Goal: Task Accomplishment & Management: Use online tool/utility

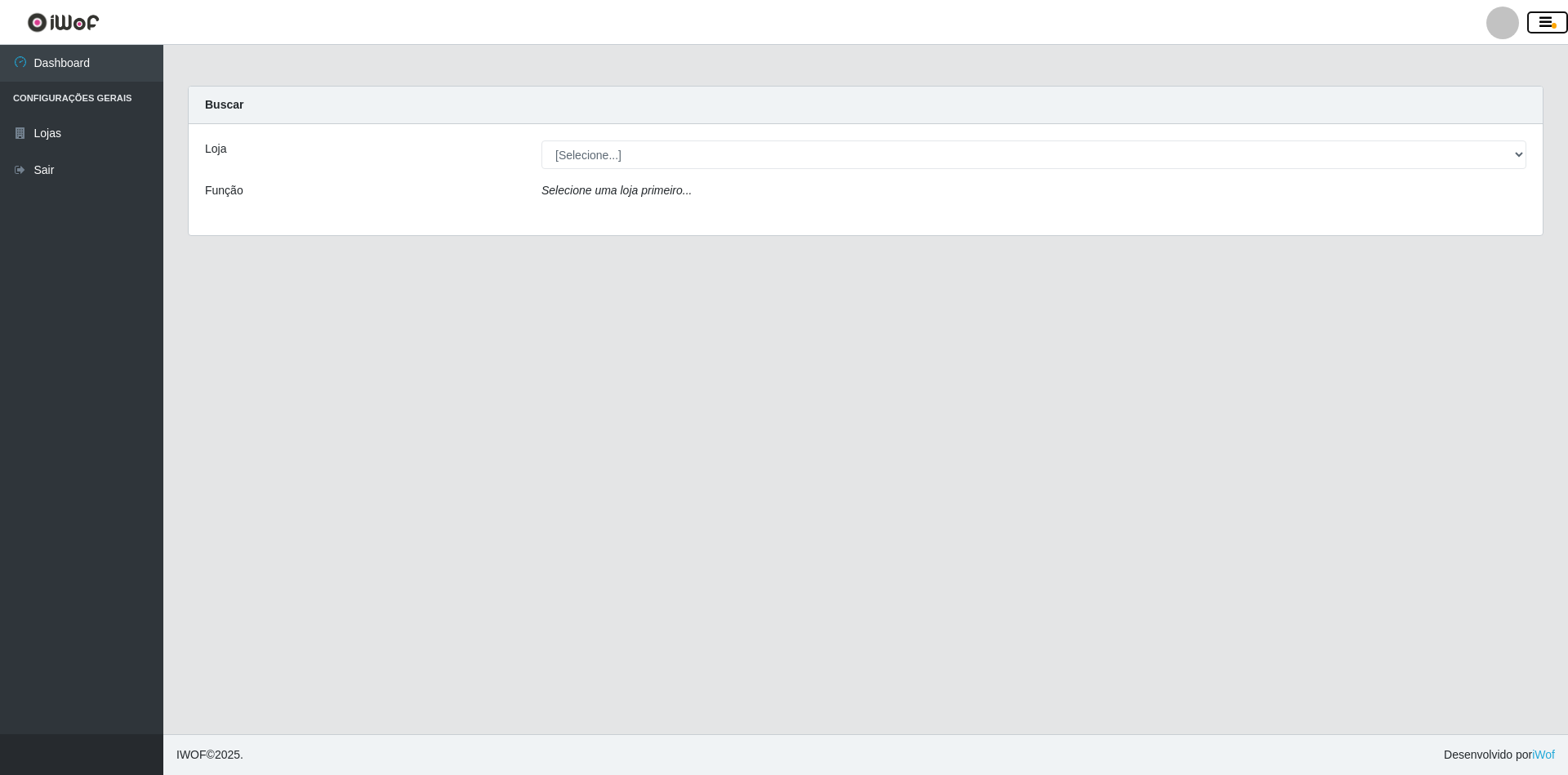
click at [1536, 23] on button "button" at bounding box center [1547, 23] width 40 height 23
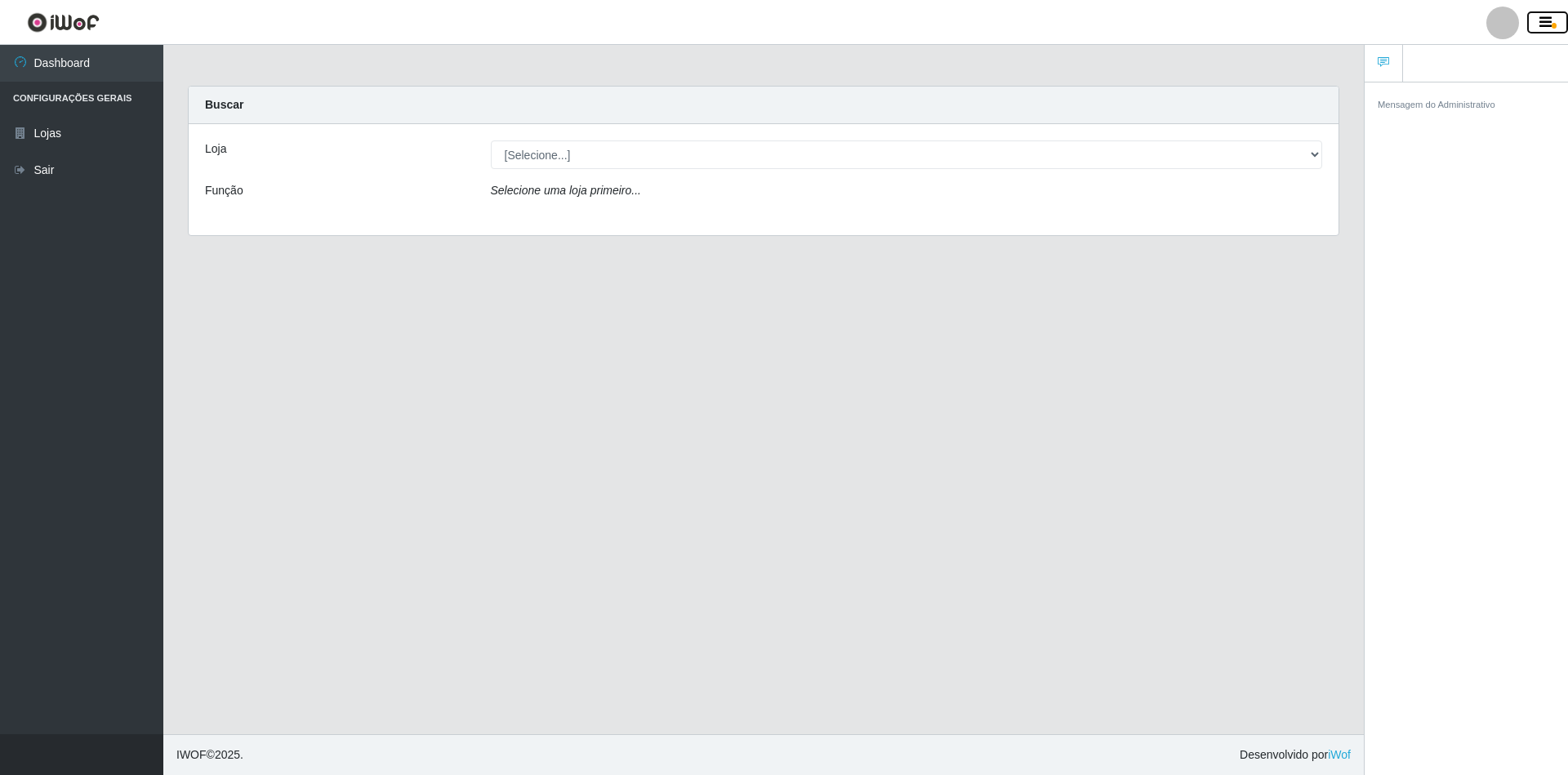
click at [1560, 20] on button "button" at bounding box center [1547, 23] width 40 height 23
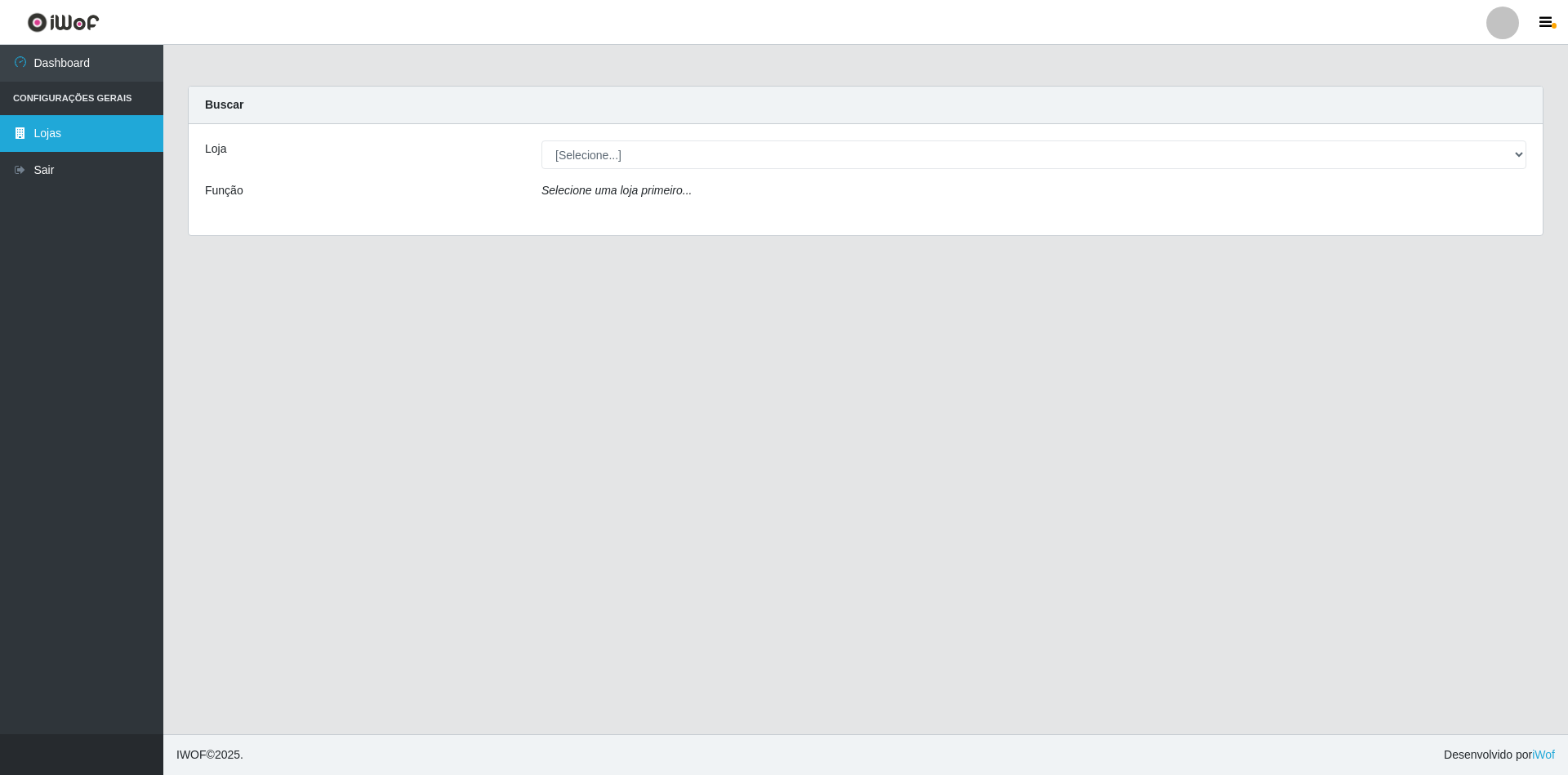
click at [51, 125] on link "Lojas" at bounding box center [82, 134] width 164 height 37
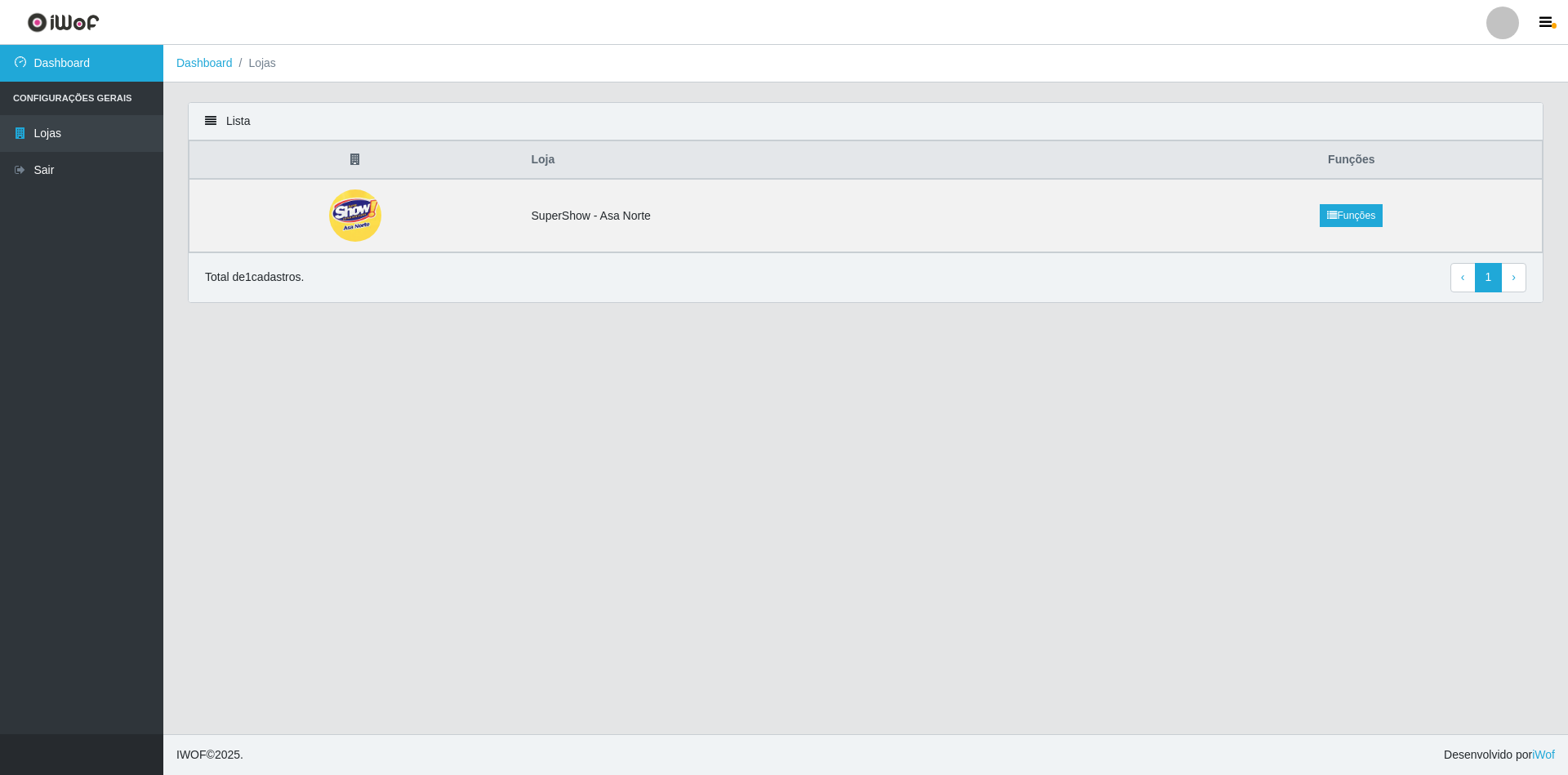
click at [106, 70] on link "Dashboard" at bounding box center [82, 63] width 164 height 37
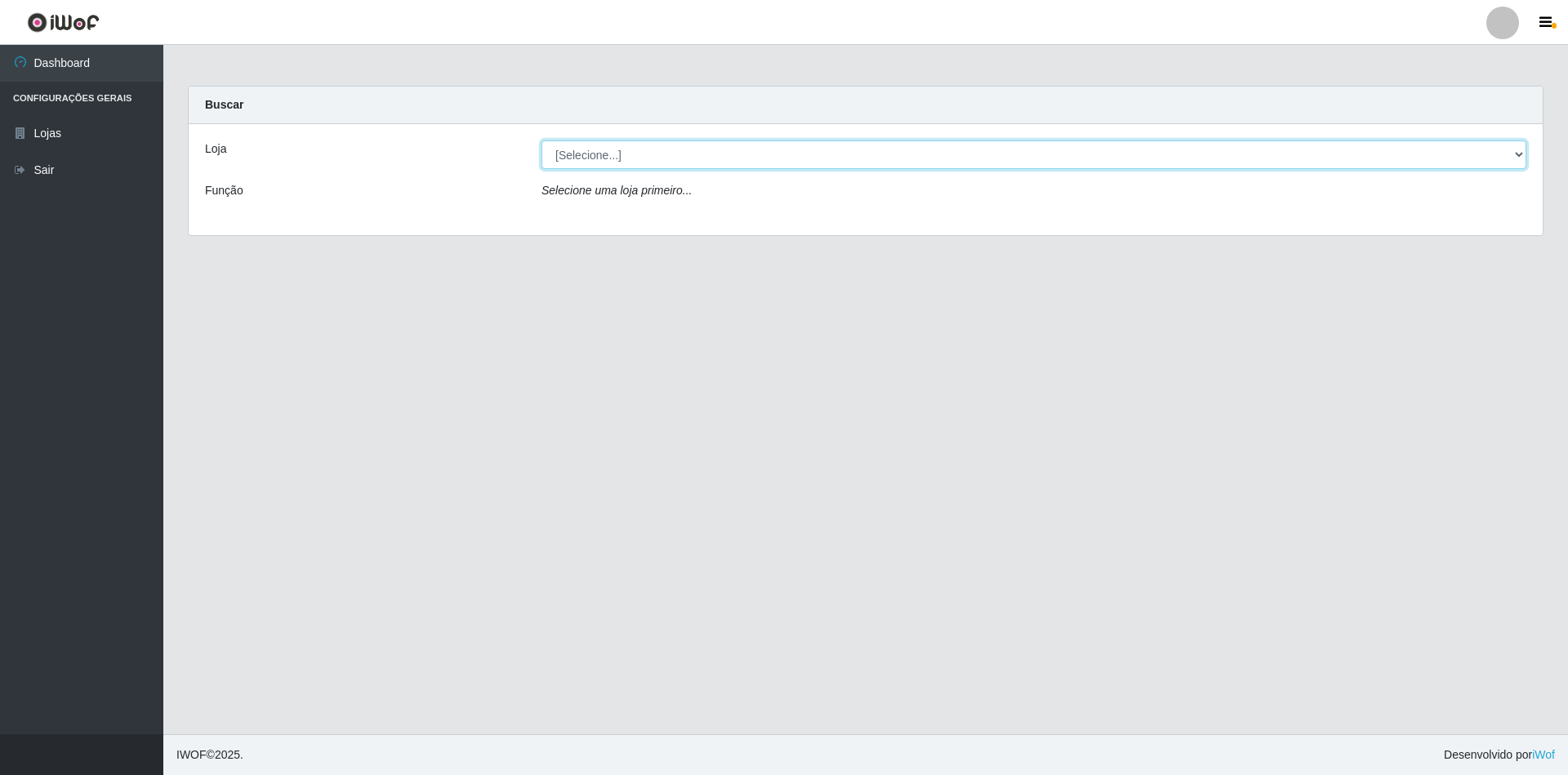
click at [1503, 161] on select "[Selecione...] SuperShow - Asa Norte" at bounding box center [1034, 155] width 985 height 28
select select "71"
click at [541, 141] on select "[Selecione...] SuperShow - Asa Norte" at bounding box center [1034, 155] width 985 height 28
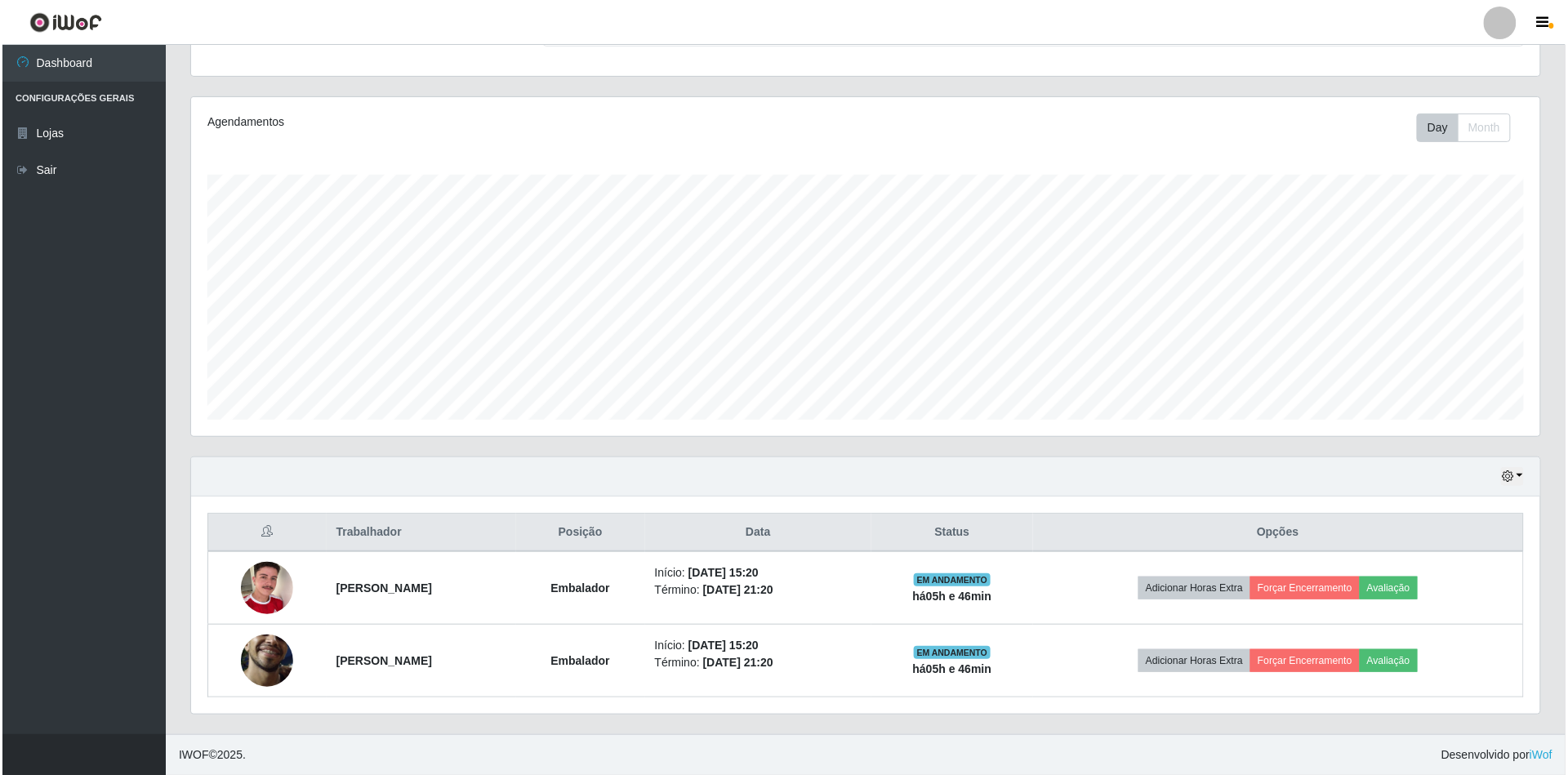
scroll to position [167, 0]
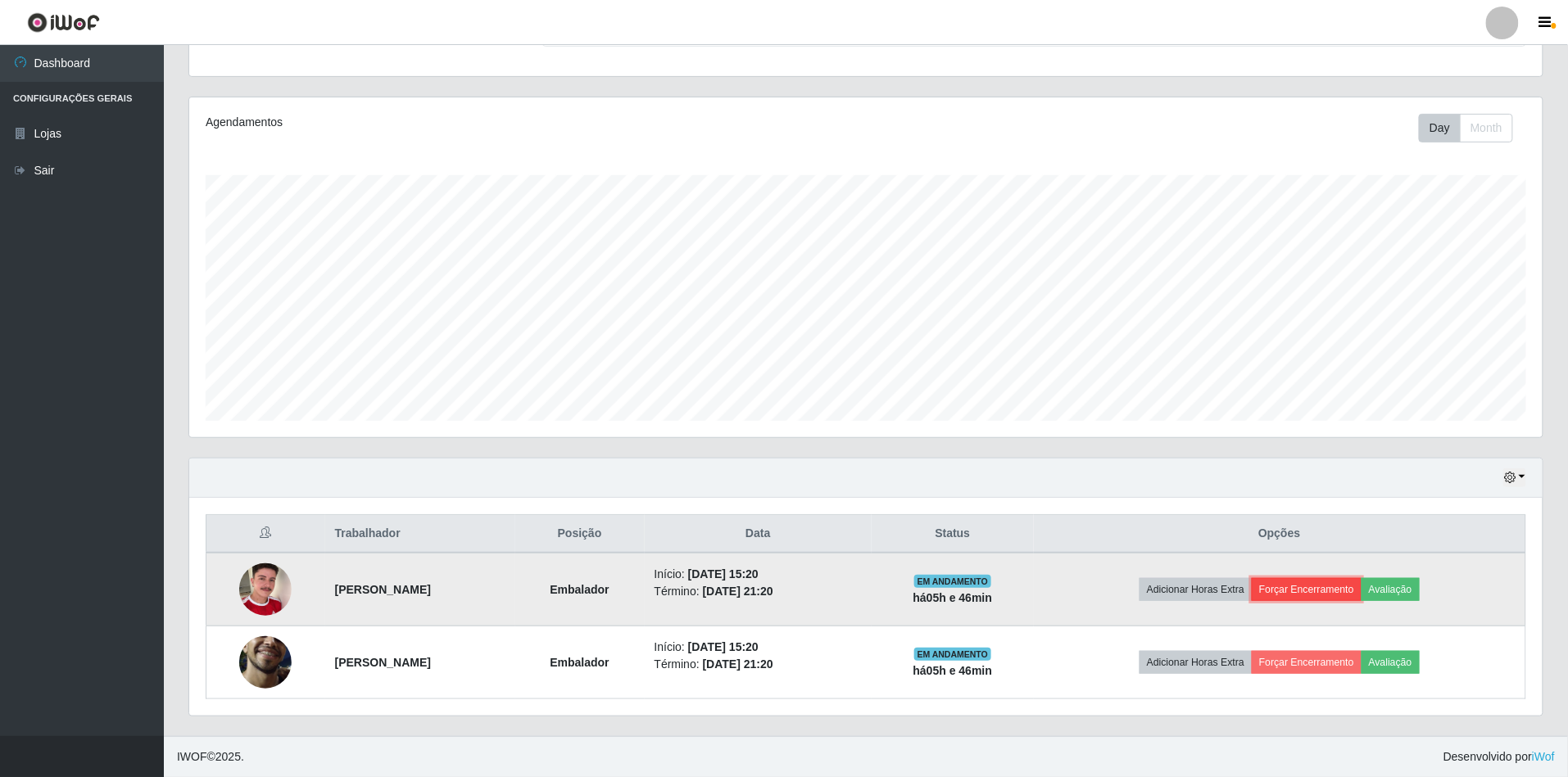
click at [1345, 588] on button "Forçar Encerramento" at bounding box center [1307, 590] width 110 height 23
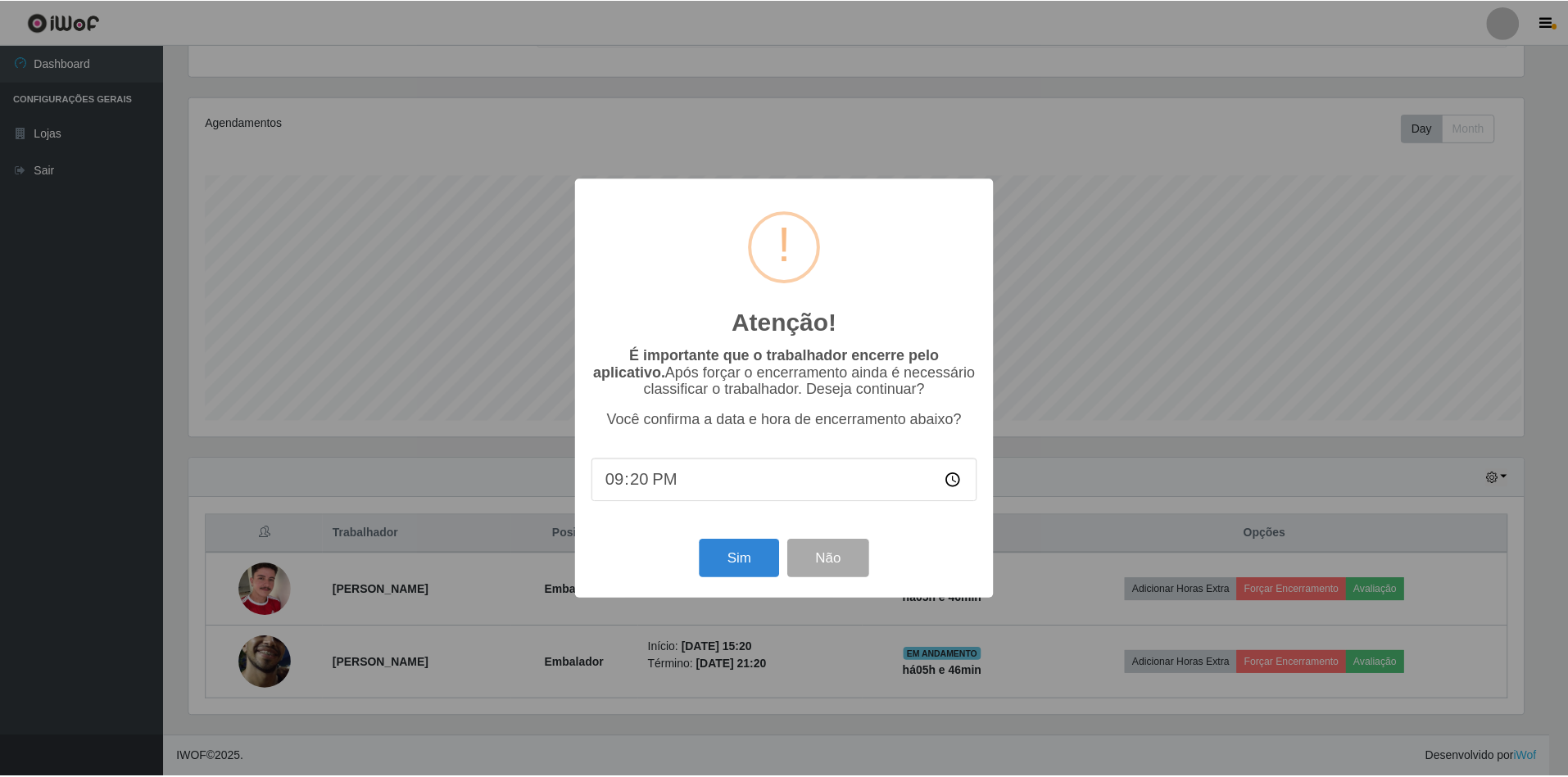
scroll to position [341, 1339]
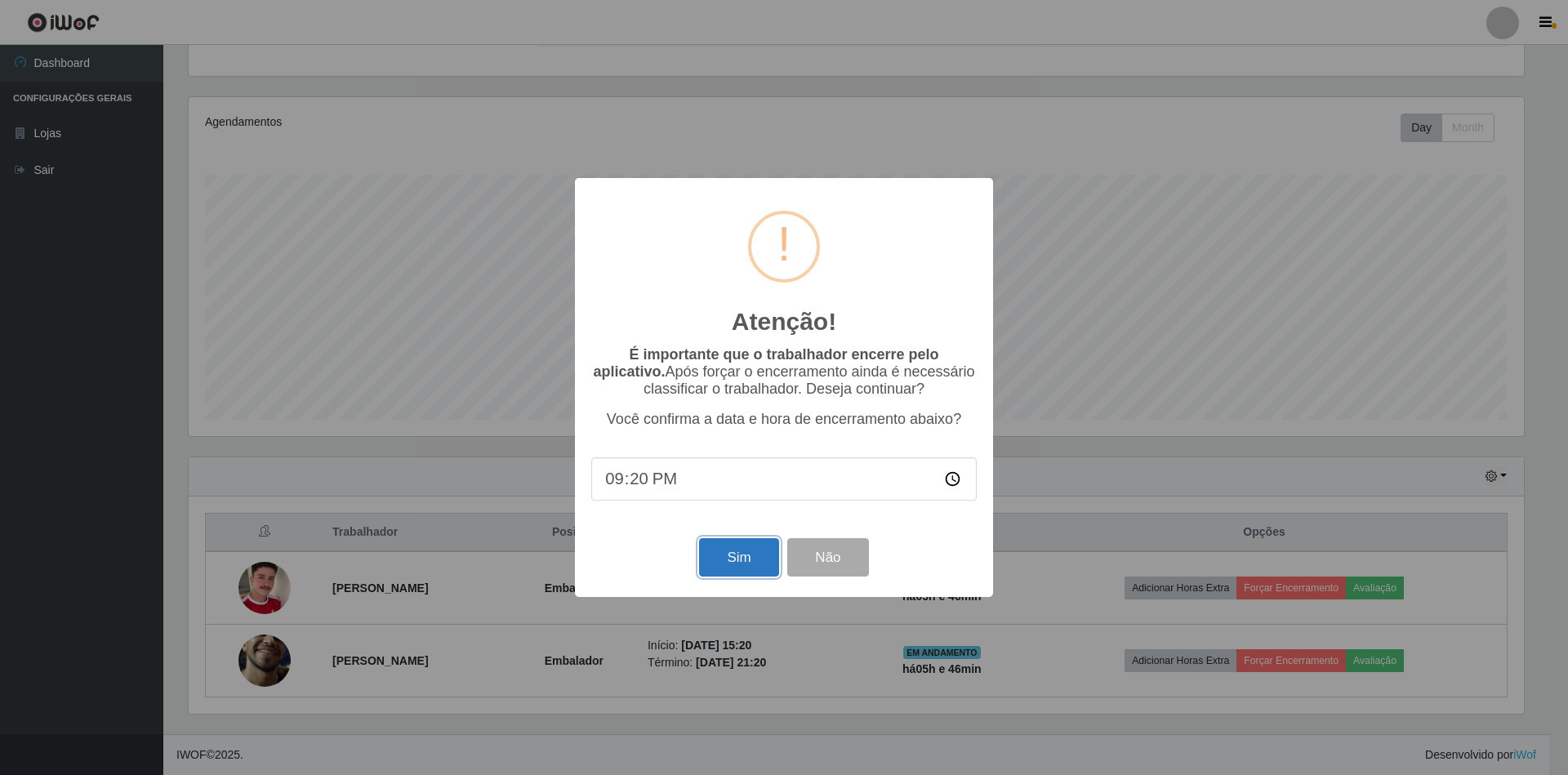
click at [742, 564] on button "Sim" at bounding box center [739, 557] width 79 height 39
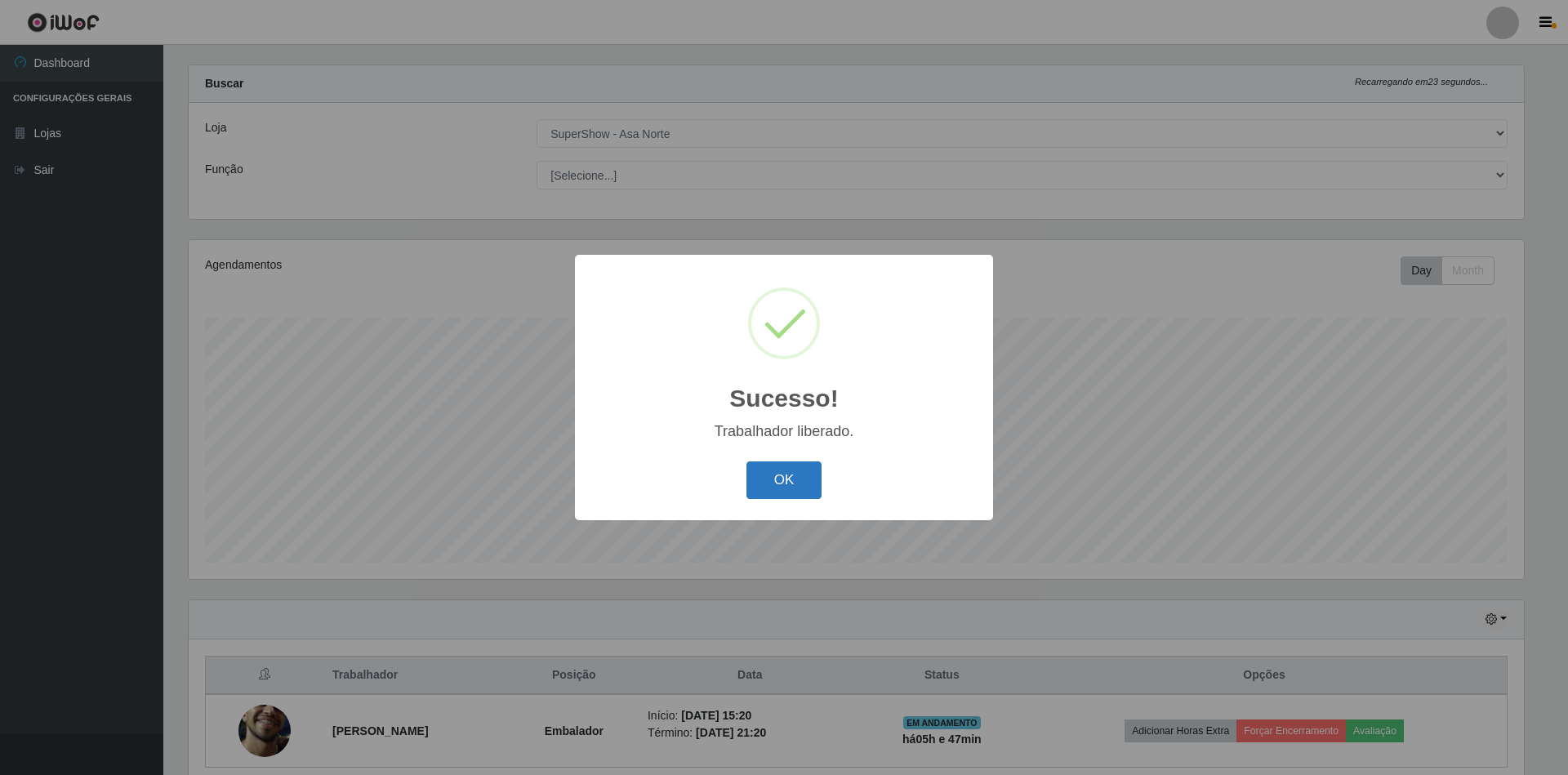
click at [769, 493] on button "OK" at bounding box center [784, 481] width 76 height 39
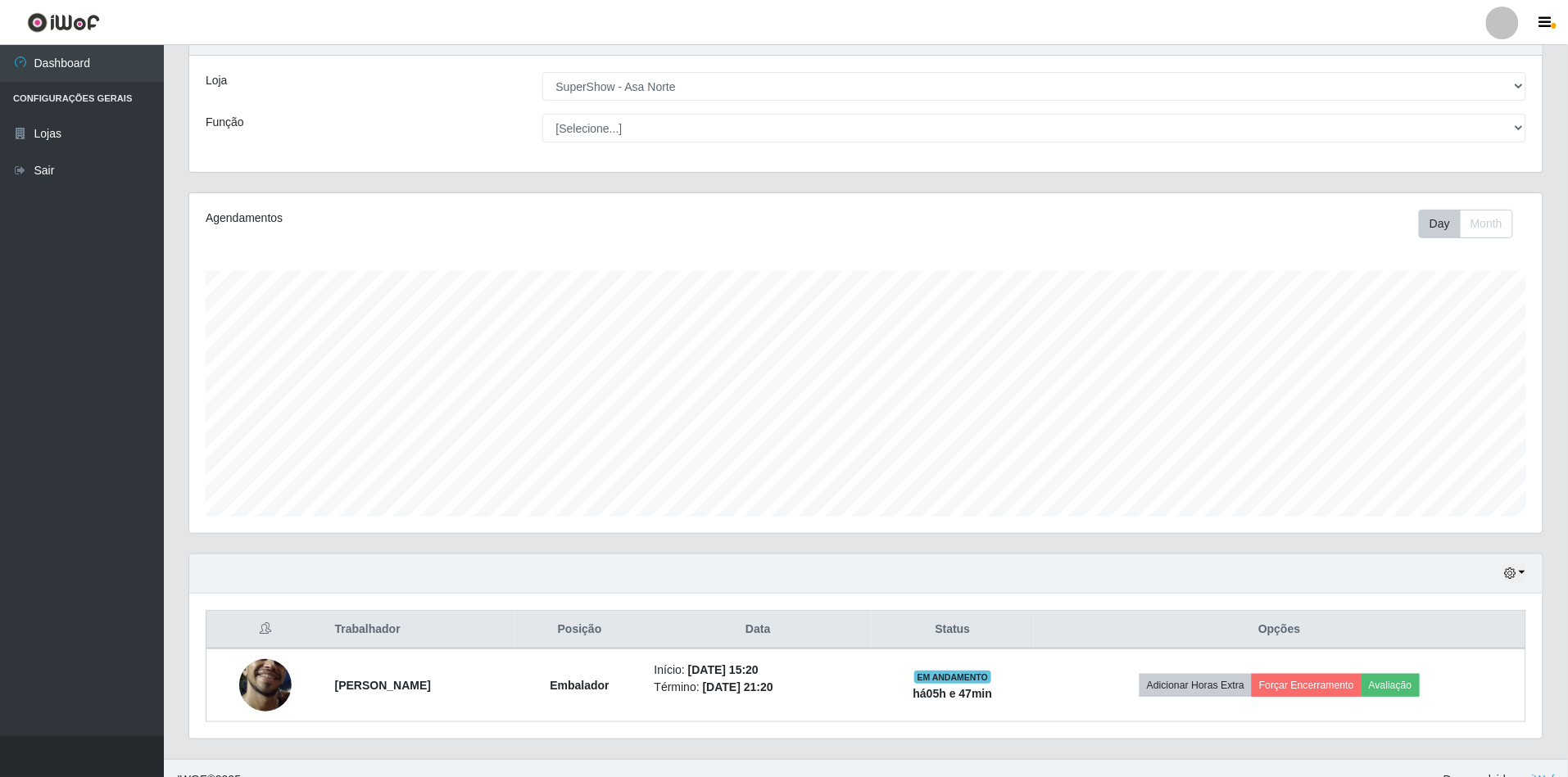
scroll to position [95, 0]
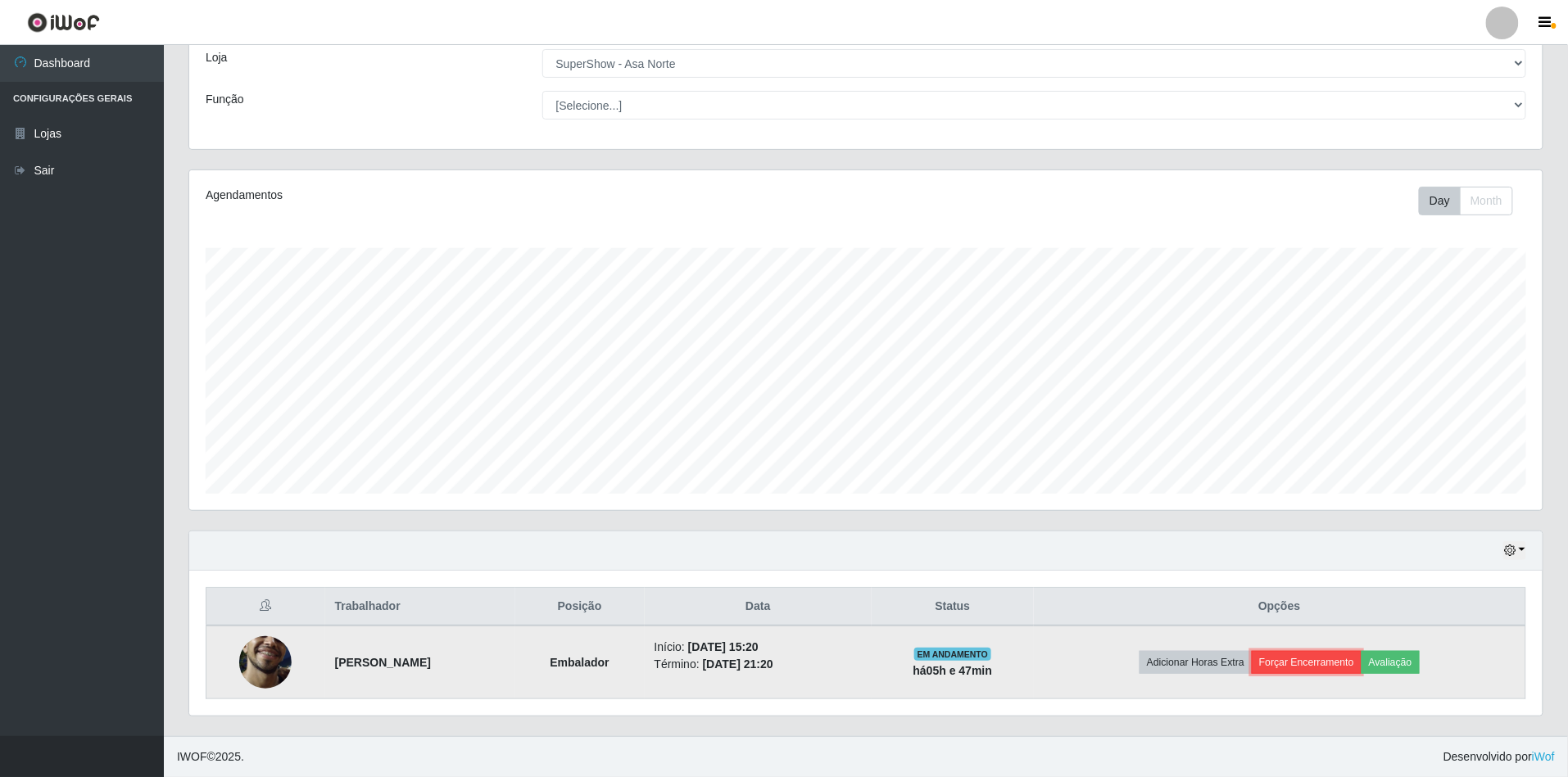
click at [1337, 665] on button "Forçar Encerramento" at bounding box center [1307, 662] width 110 height 23
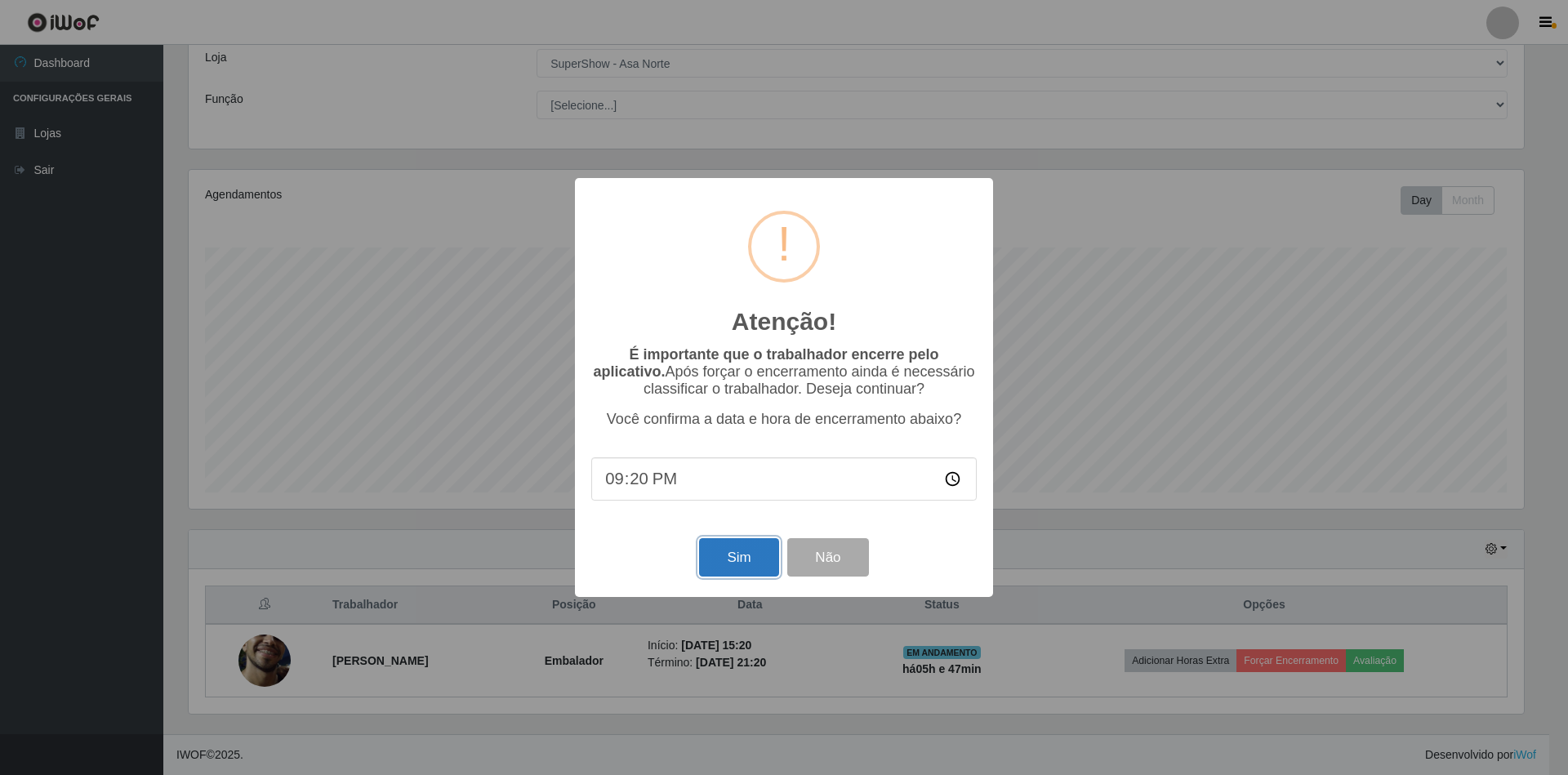
click at [747, 558] on button "Sim" at bounding box center [739, 557] width 79 height 39
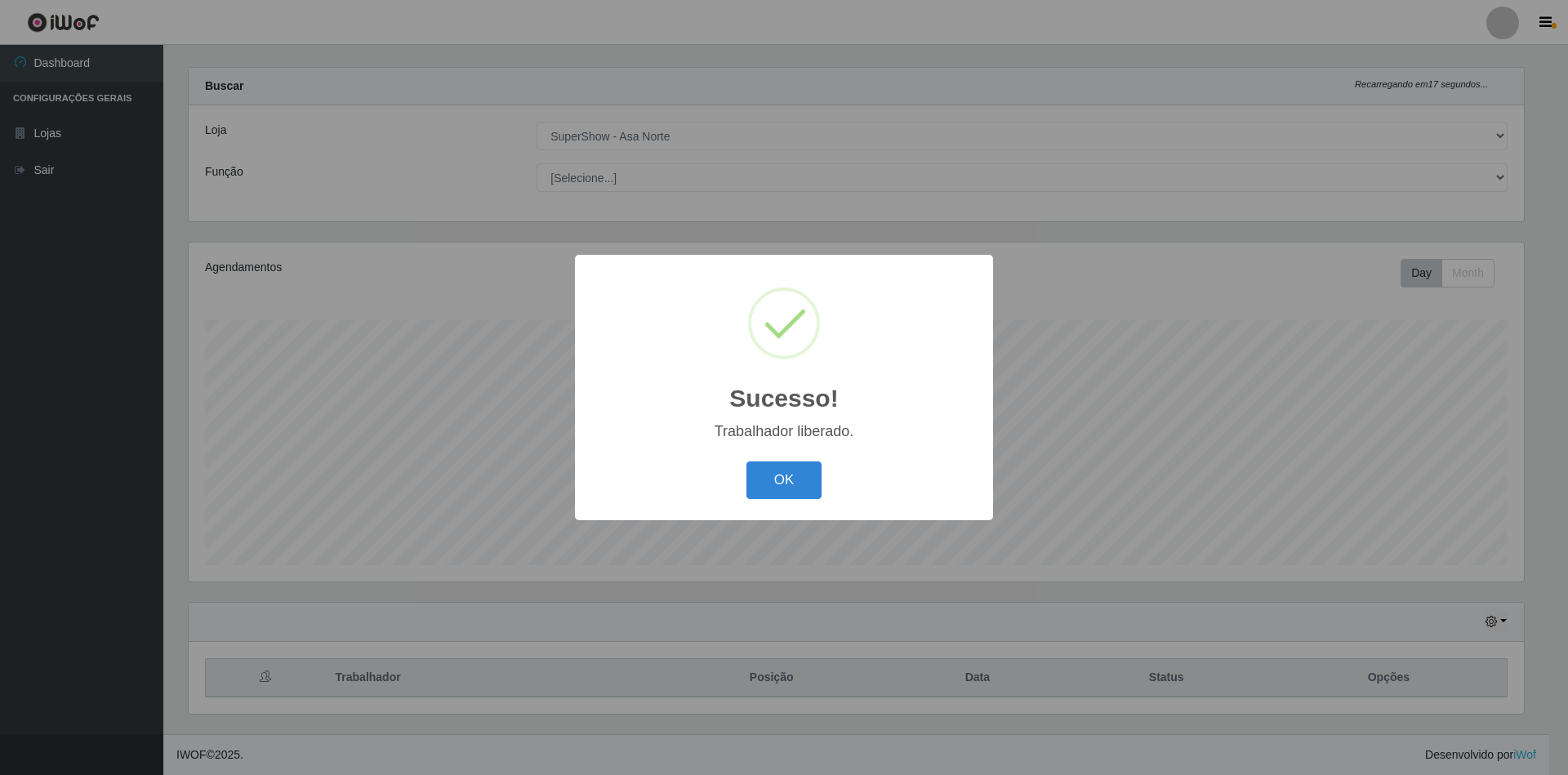
click at [1566, 747] on div "Sucesso! × Trabalhador liberado. OK Cancel" at bounding box center [784, 388] width 1568 height 775
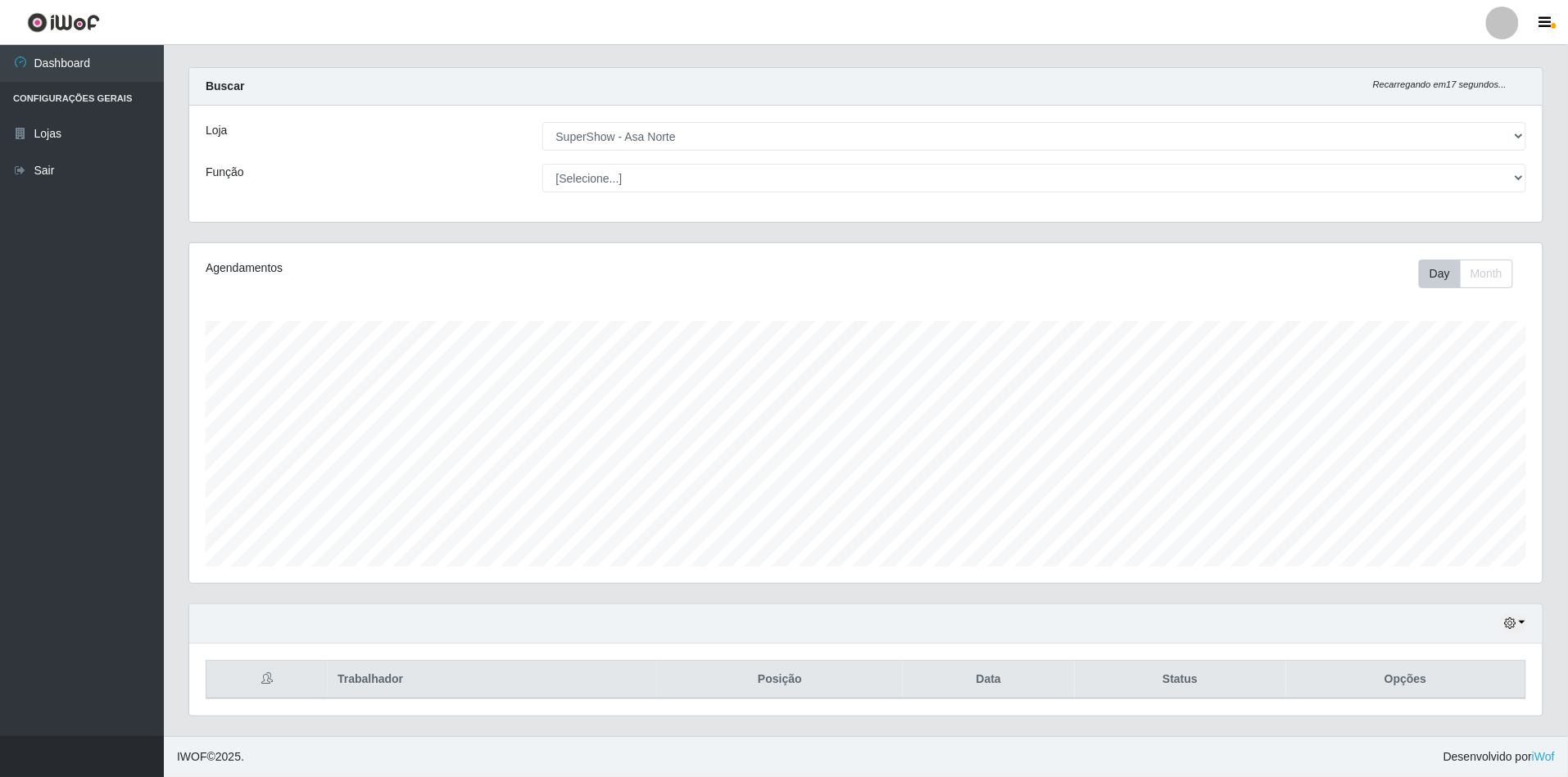
scroll to position [341, 1353]
